Goal: Task Accomplishment & Management: Complete application form

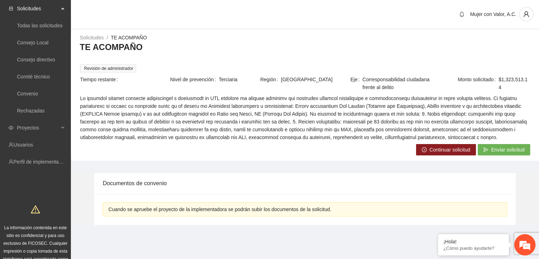
click at [448, 150] on span "Continuar solicitud" at bounding box center [450, 150] width 41 height 8
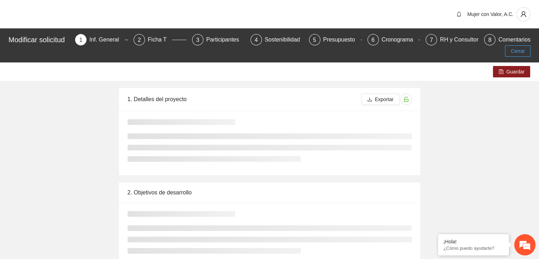
click at [508, 52] on button "Cerrar" at bounding box center [518, 50] width 26 height 11
